Goal: Contribute content: Add original content to the website for others to see

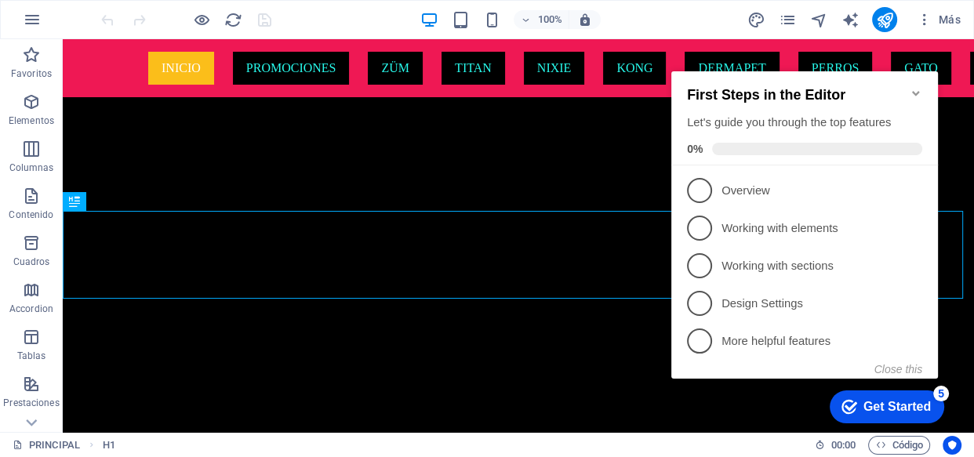
scroll to position [586, 0]
click at [919, 87] on icon "Minimize checklist" at bounding box center [916, 93] width 13 height 13
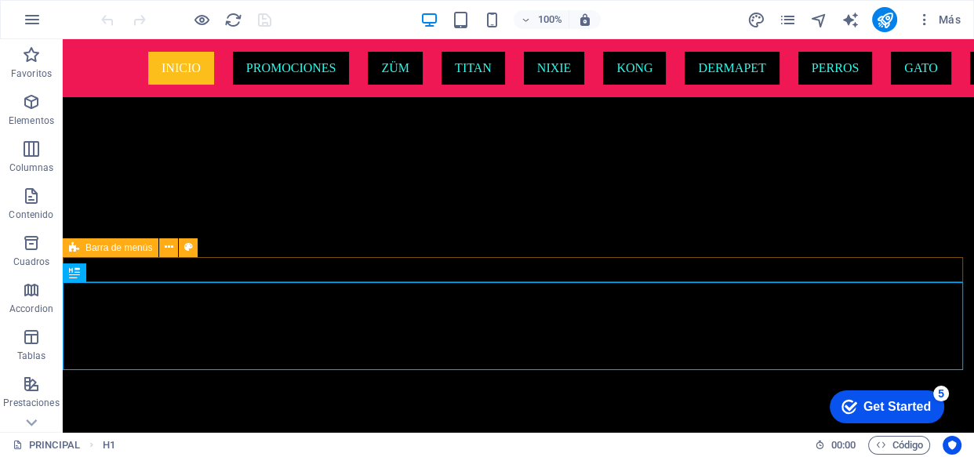
scroll to position [514, 0]
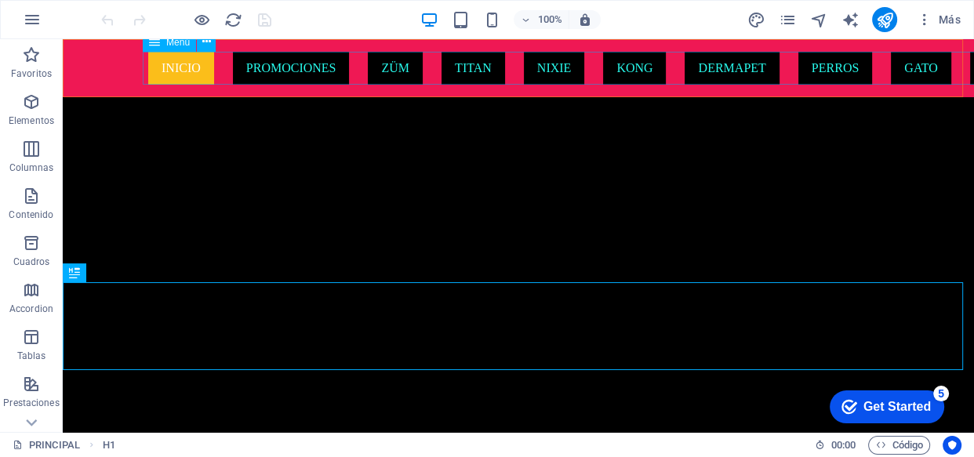
click at [289, 73] on nav "INICIO PROMOCIONES ZÜM TITAN NIXIE KONG DERMAPET PERROS GATO VARIOS" at bounding box center [518, 68] width 740 height 33
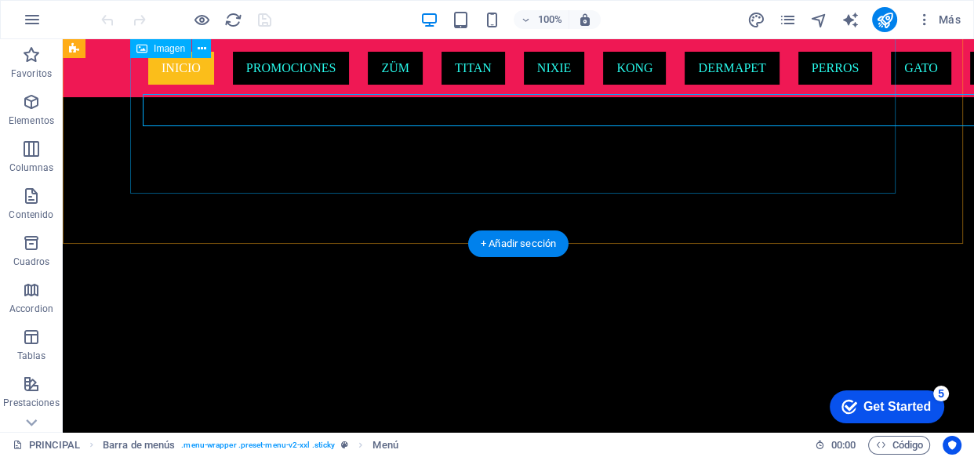
scroll to position [499, 0]
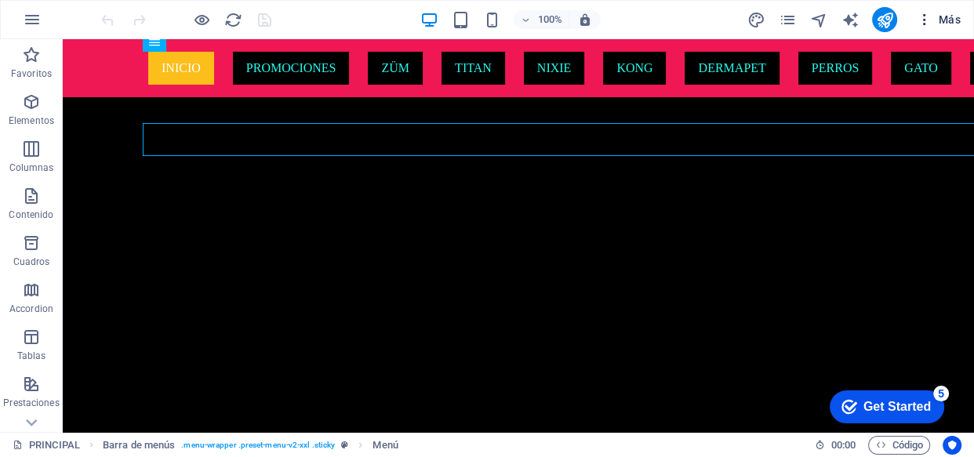
click at [924, 21] on icon "button" at bounding box center [924, 20] width 16 height 16
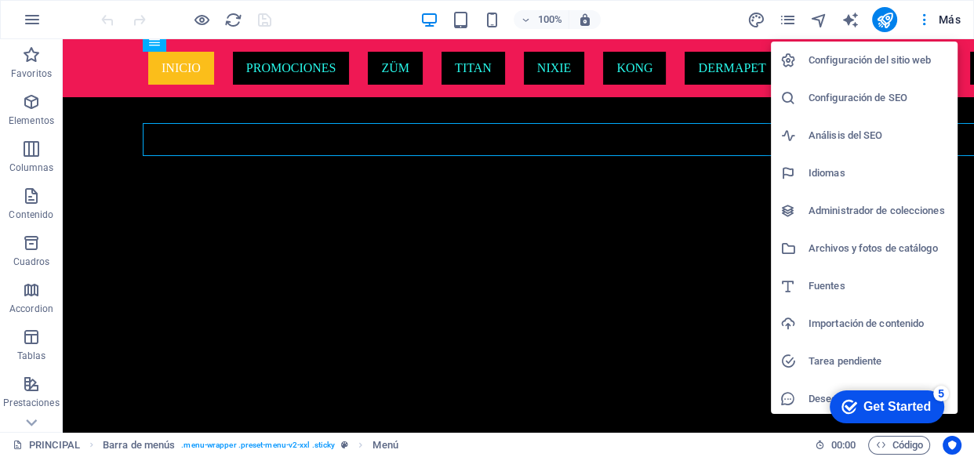
click at [274, 214] on div at bounding box center [487, 228] width 974 height 457
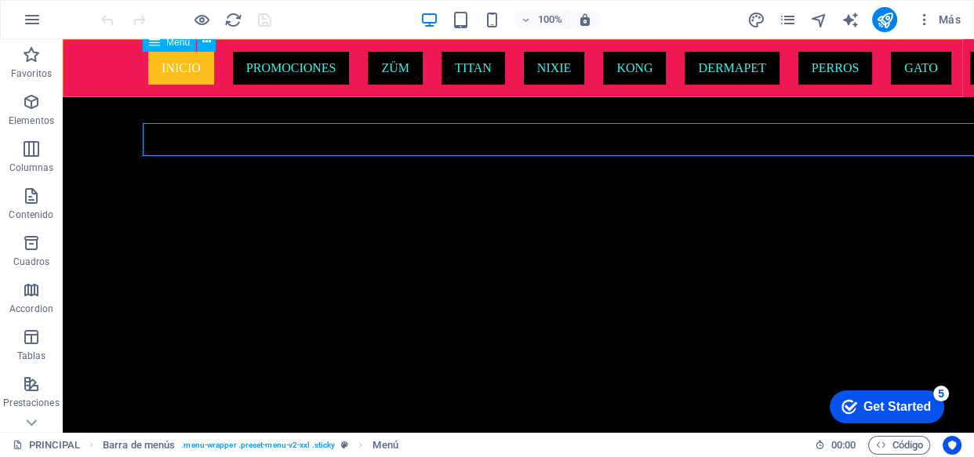
click at [297, 74] on nav "INICIO PROMOCIONES ZÜM TITAN NIXIE KONG DERMAPET PERROS GATO VARIOS" at bounding box center [518, 68] width 740 height 33
drag, startPoint x: 297, startPoint y: 74, endPoint x: 94, endPoint y: 198, distance: 237.5
click at [297, 74] on nav "INICIO PROMOCIONES ZÜM TITAN NIXIE KONG DERMAPET PERROS GATO VARIOS" at bounding box center [518, 68] width 740 height 33
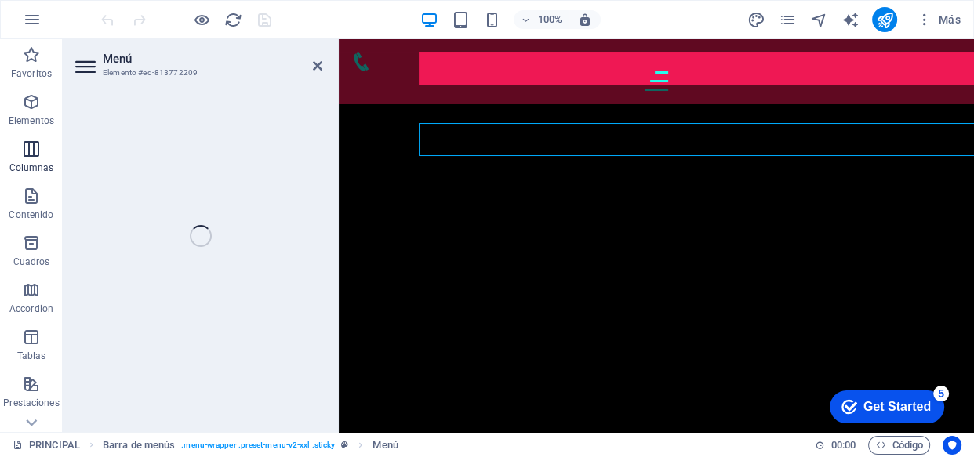
select select
select select "default"
select select "1"
select select "default"
select select "9"
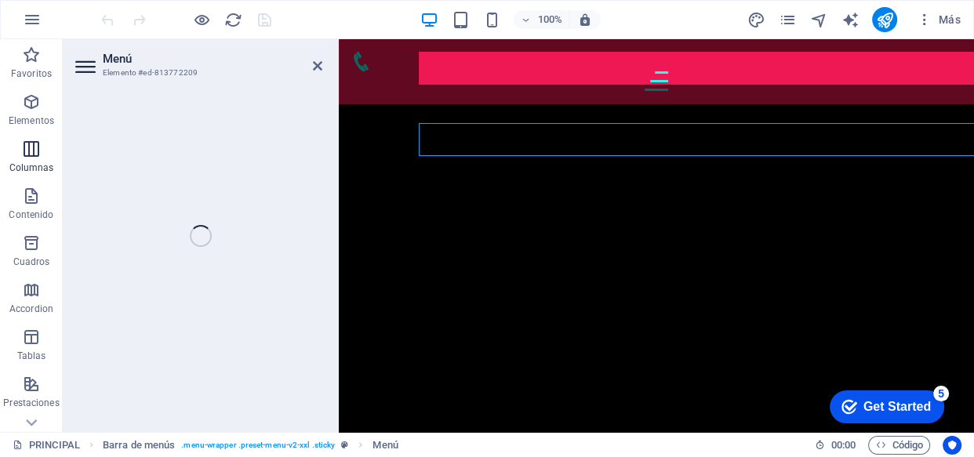
select select "default"
select select "4"
select select "default"
select select "5"
select select "default"
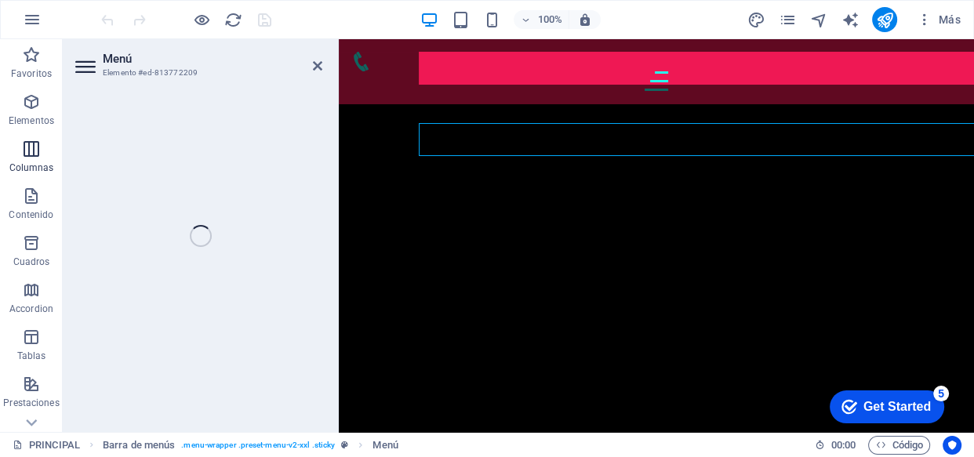
select select "2"
select select "default"
select select "3"
select select "default"
select select "6"
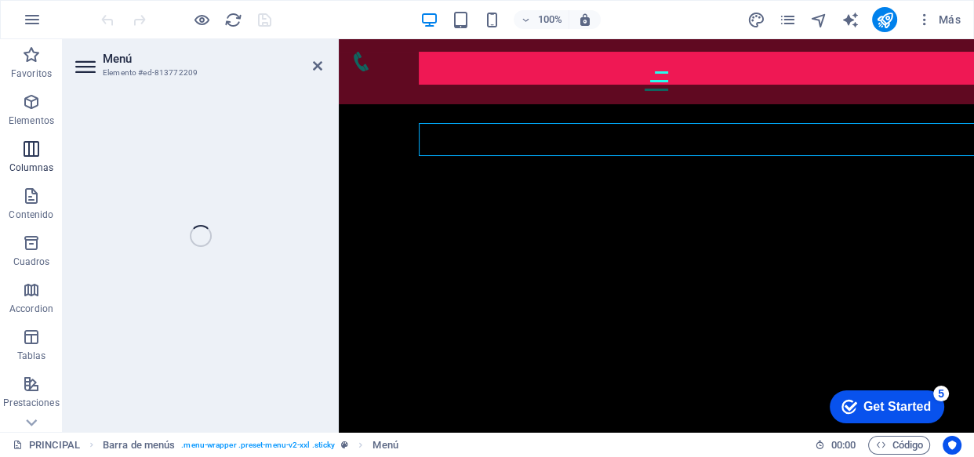
select select "default"
select select "7"
select select "default"
select select "8"
select select "default"
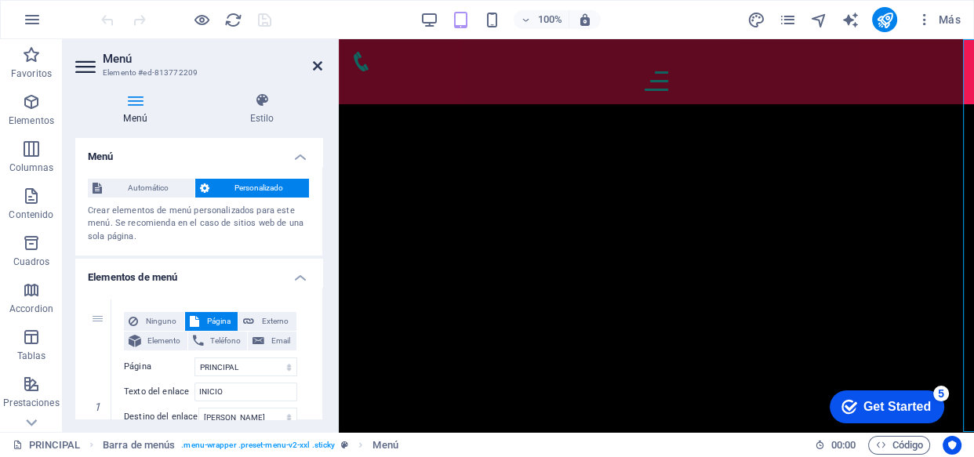
click at [315, 64] on icon at bounding box center [317, 66] width 9 height 13
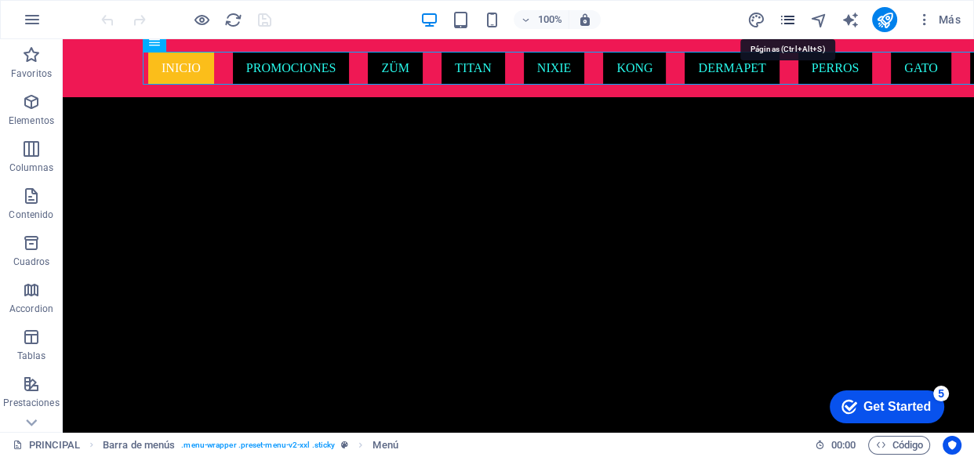
click at [789, 20] on icon "pages" at bounding box center [788, 20] width 18 height 18
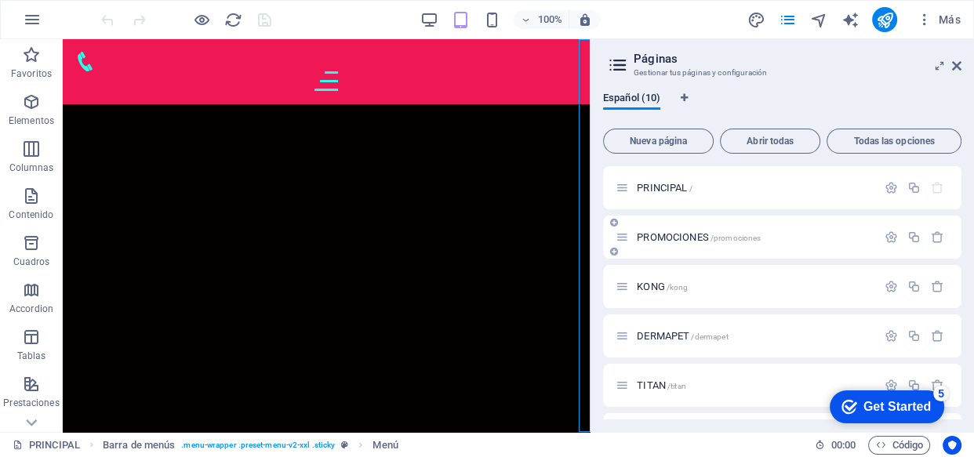
click at [787, 240] on p "PROMOCIONES /promociones" at bounding box center [754, 237] width 235 height 10
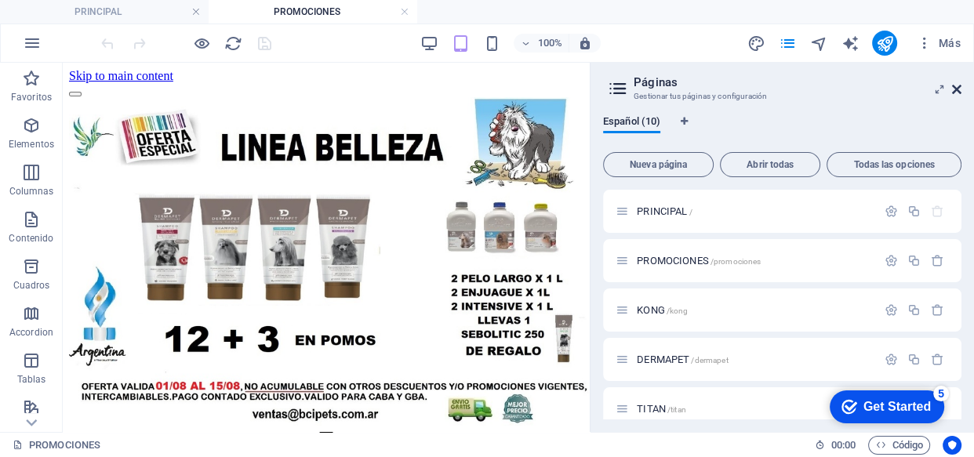
scroll to position [0, 0]
click at [956, 87] on icon at bounding box center [956, 89] width 9 height 13
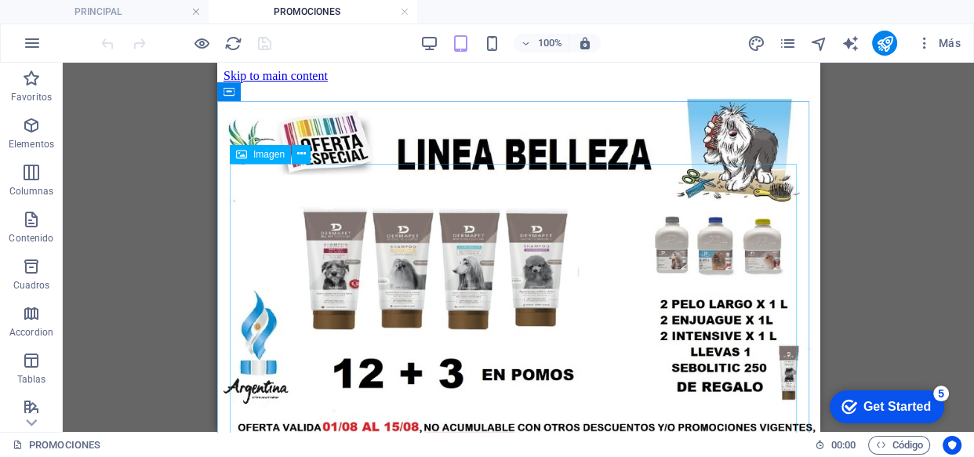
click at [270, 158] on span "Imagen" at bounding box center [268, 154] width 31 height 9
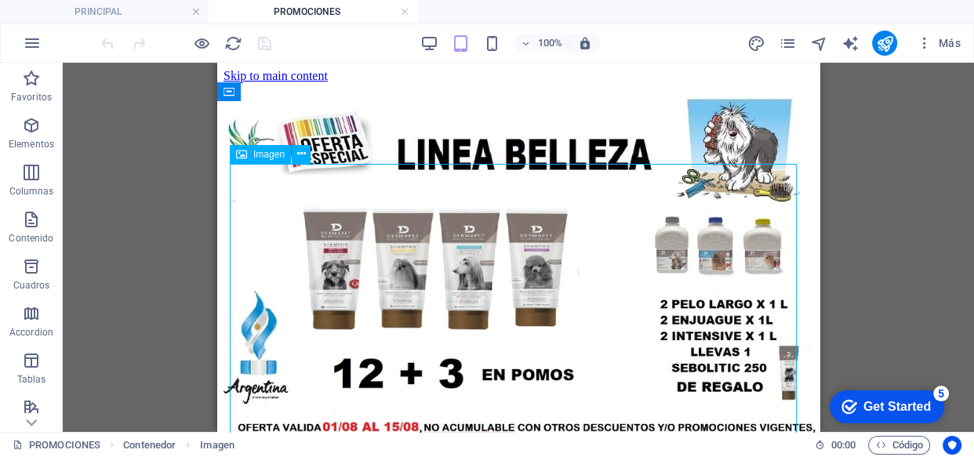
click at [267, 154] on span "Imagen" at bounding box center [268, 154] width 31 height 9
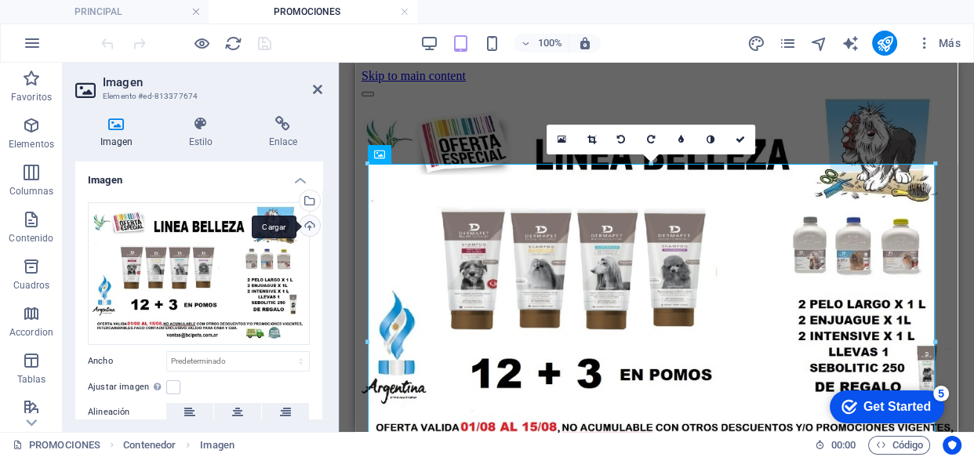
click at [303, 227] on div "Cargar" at bounding box center [308, 228] width 24 height 24
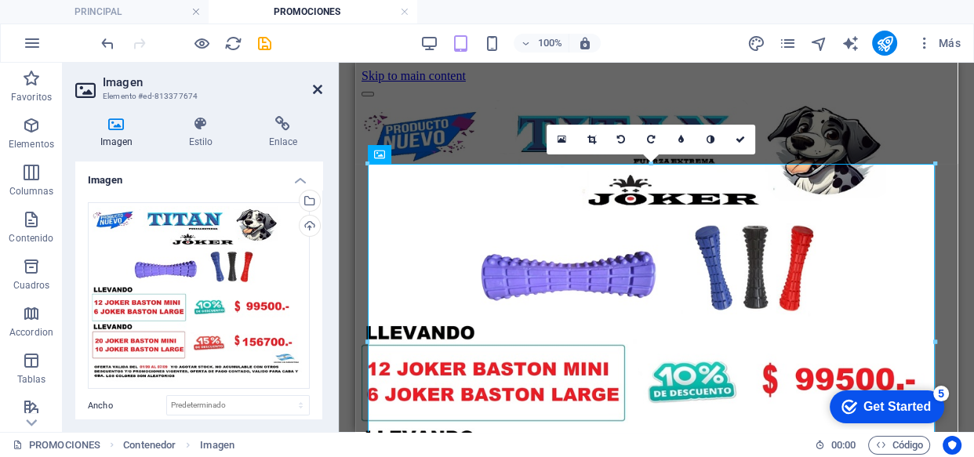
click at [317, 89] on icon at bounding box center [317, 89] width 9 height 13
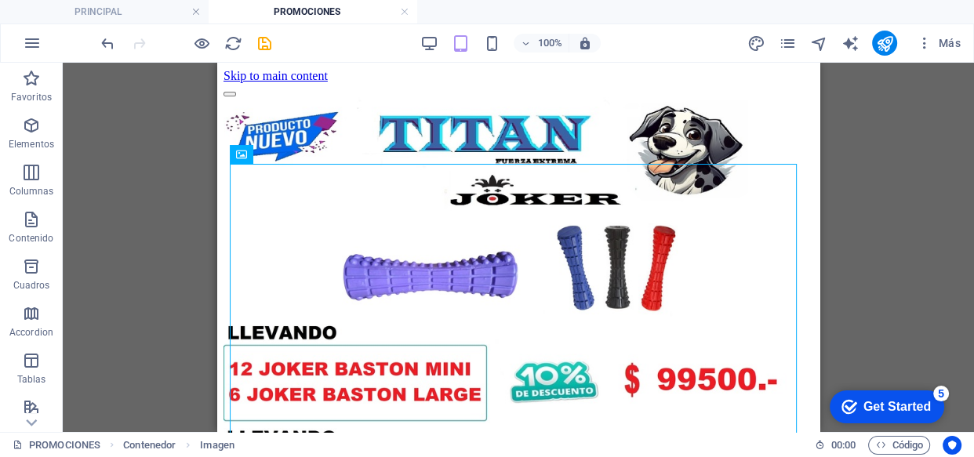
click at [904, 142] on div "Arrastra aquí para reemplazar el contenido existente. Si quieres crear un eleme…" at bounding box center [518, 247] width 911 height 369
click at [267, 42] on icon "save" at bounding box center [265, 44] width 18 height 18
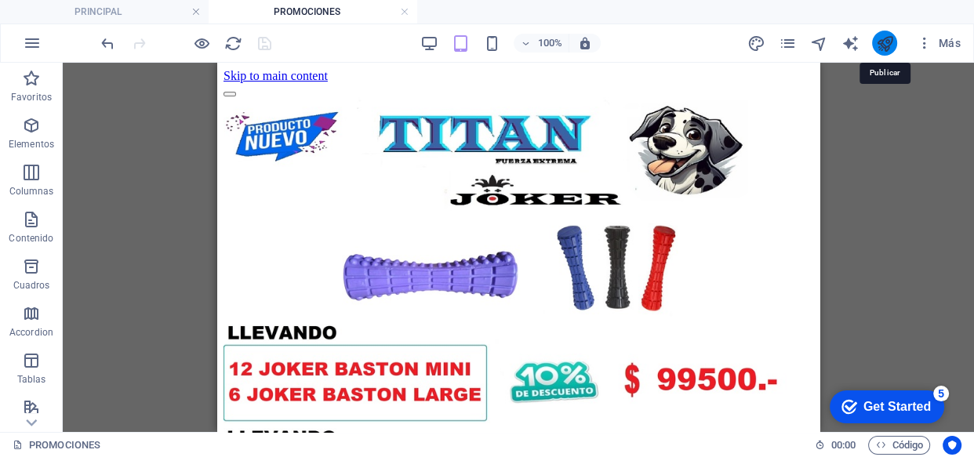
click at [877, 42] on icon "publish" at bounding box center [885, 44] width 18 height 18
